Goal: Task Accomplishment & Management: Use online tool/utility

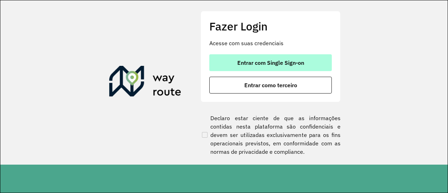
click at [292, 64] on span "Entrar com Single Sign-on" at bounding box center [270, 63] width 67 height 6
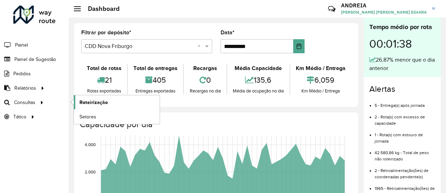
click at [113, 103] on link "Roteirização" at bounding box center [117, 102] width 86 height 14
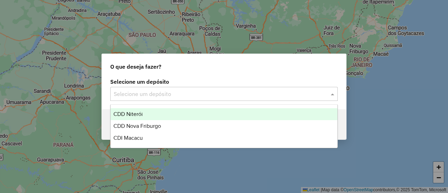
click at [151, 96] on input "text" at bounding box center [217, 94] width 207 height 8
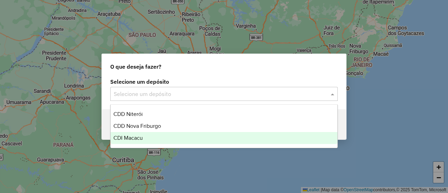
click at [142, 137] on span "CDI Macacu" at bounding box center [127, 138] width 29 height 6
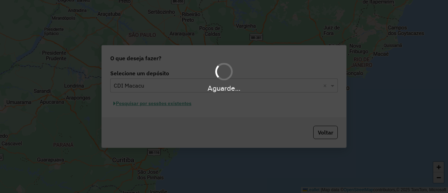
click at [134, 103] on div "Aguarde..." at bounding box center [224, 96] width 448 height 193
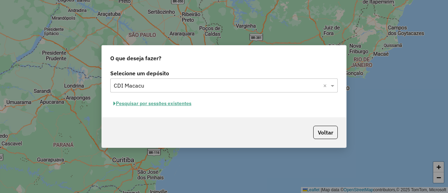
click at [130, 105] on button "Pesquisar por sessões existentes" at bounding box center [152, 103] width 84 height 11
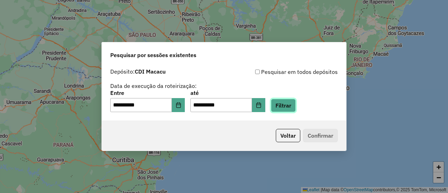
click at [296, 105] on button "Filtrar" at bounding box center [283, 105] width 25 height 13
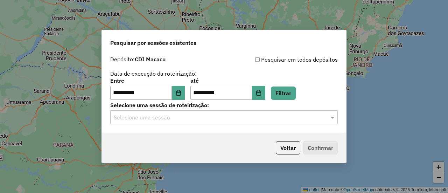
drag, startPoint x: 258, startPoint y: 131, endPoint x: 262, endPoint y: 117, distance: 14.8
click at [258, 130] on div "**********" at bounding box center [224, 93] width 244 height 80
click at [262, 116] on input "text" at bounding box center [217, 117] width 207 height 8
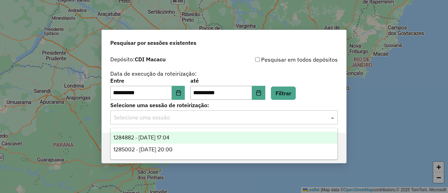
click at [205, 138] on div "1284882 - 29/09/2025 17:04" at bounding box center [224, 138] width 226 height 12
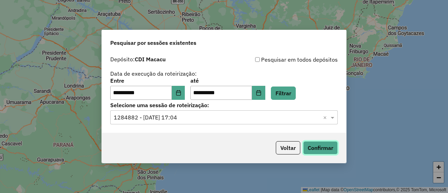
click at [327, 144] on button "Confirmar" at bounding box center [320, 147] width 35 height 13
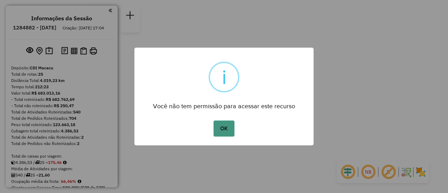
click at [226, 130] on button "OK" at bounding box center [224, 128] width 21 height 16
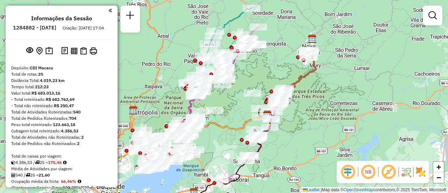
drag, startPoint x: 196, startPoint y: 103, endPoint x: 236, endPoint y: 112, distance: 41.4
click at [236, 112] on div "Janela de atendimento Grade de atendimento Capacidade Transportadoras Veículos …" at bounding box center [224, 96] width 448 height 193
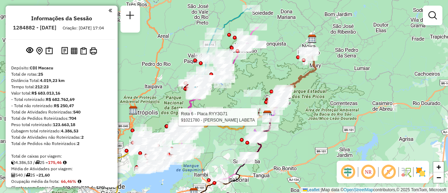
click at [312, 128] on div "Rota 6 - Placa RYY3G71 91021780 - [PERSON_NAME] LABETA Janela de atendimento Gr…" at bounding box center [224, 96] width 448 height 193
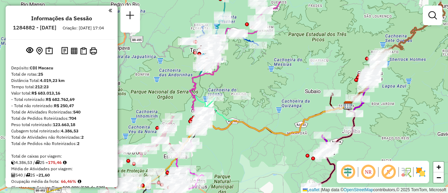
drag, startPoint x: 277, startPoint y: 82, endPoint x: 274, endPoint y: 93, distance: 11.5
click at [268, 104] on div "Janela de atendimento Grade de atendimento Capacidade Transportadoras Veículos …" at bounding box center [224, 96] width 448 height 193
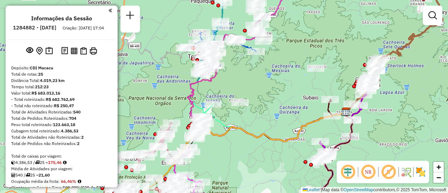
click at [279, 91] on div "Janela de atendimento Grade de atendimento Capacidade Transportadoras Veículos …" at bounding box center [224, 96] width 448 height 193
